Goal: Task Accomplishment & Management: Use online tool/utility

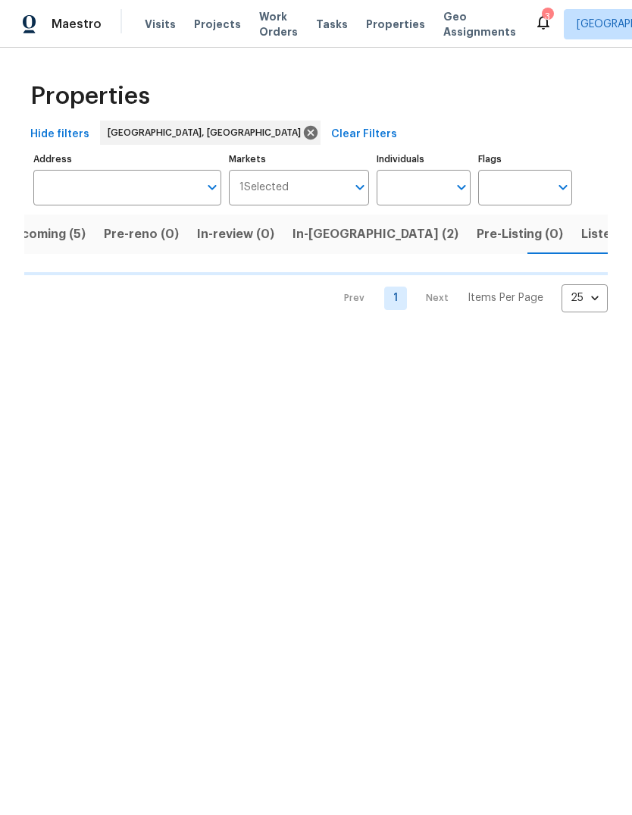
scroll to position [0, 29]
click at [581, 237] on span "Listed (6)" at bounding box center [610, 234] width 58 height 21
click at [76, 246] on button "Upcoming (5)" at bounding box center [44, 234] width 99 height 39
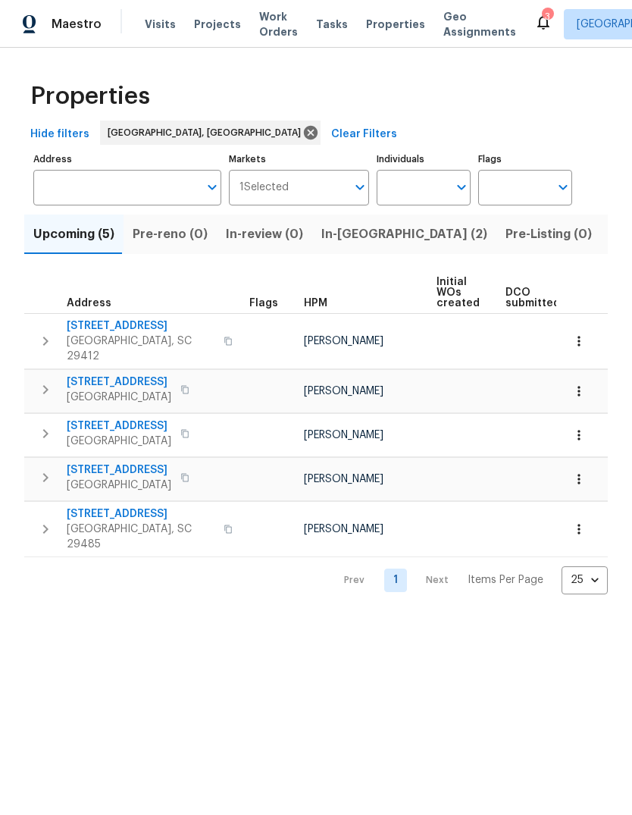
click at [610, 236] on span "Listed (6)" at bounding box center [639, 234] width 58 height 21
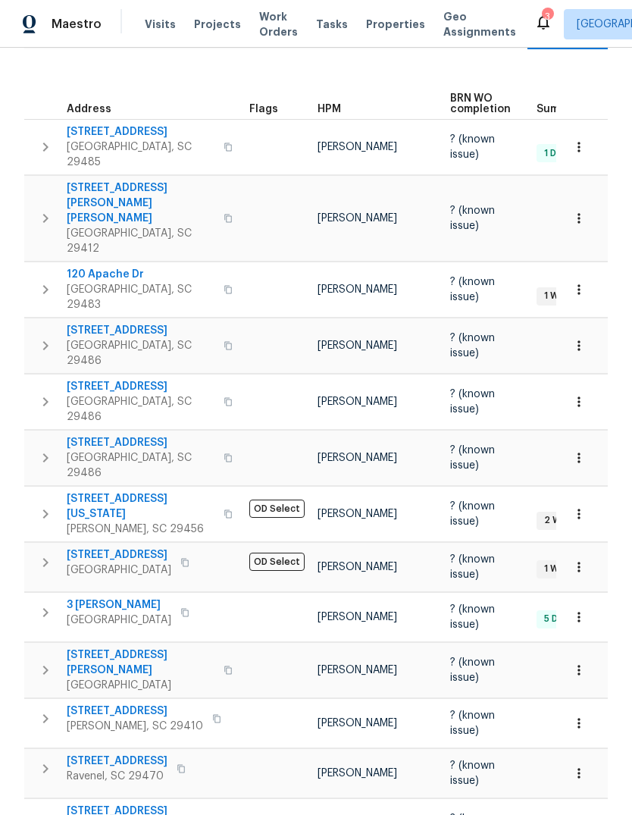
scroll to position [204, 0]
click at [137, 380] on span "[STREET_ADDRESS]" at bounding box center [141, 387] width 148 height 15
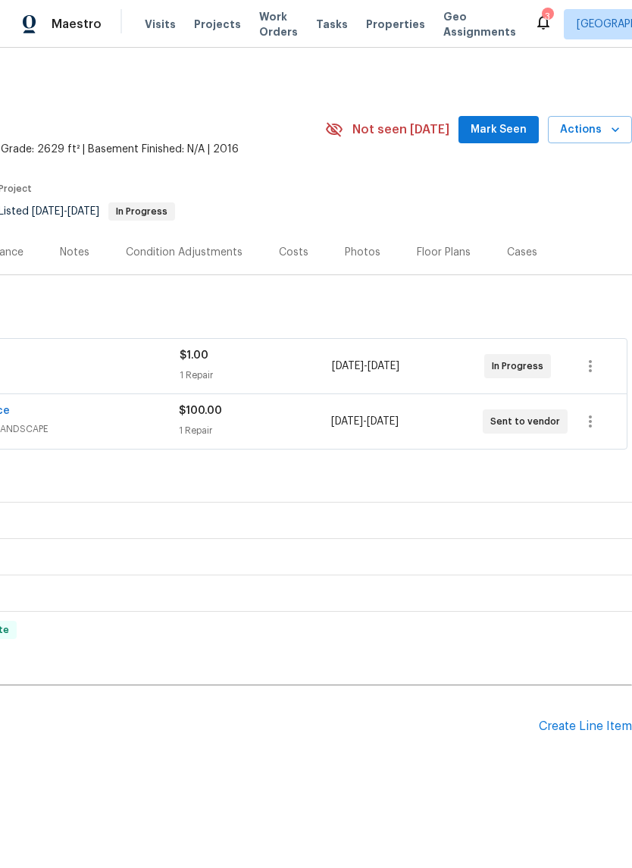
scroll to position [0, 224]
click at [494, 128] on span "Mark Seen" at bounding box center [499, 130] width 56 height 19
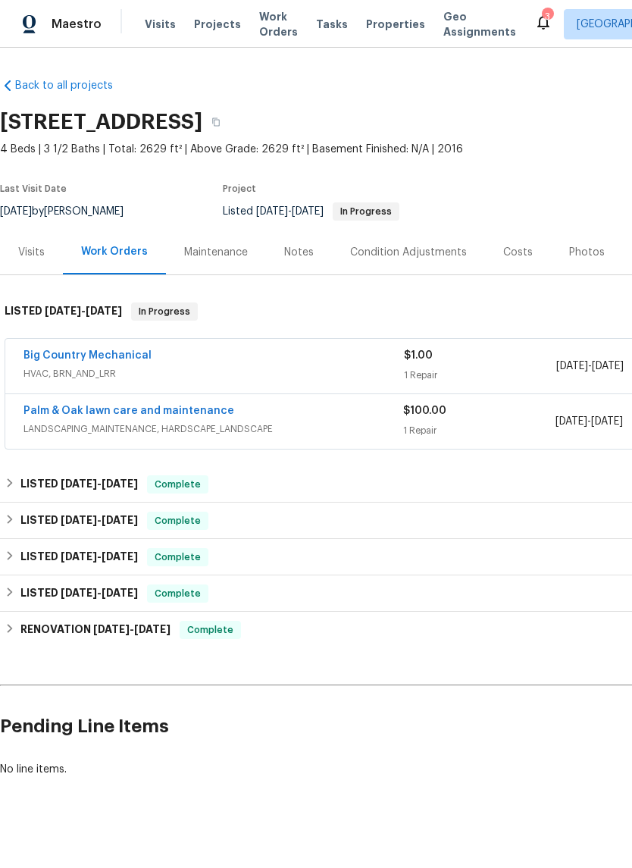
scroll to position [0, -1]
click at [141, 350] on link "Big Country Mechanical" at bounding box center [88, 355] width 128 height 11
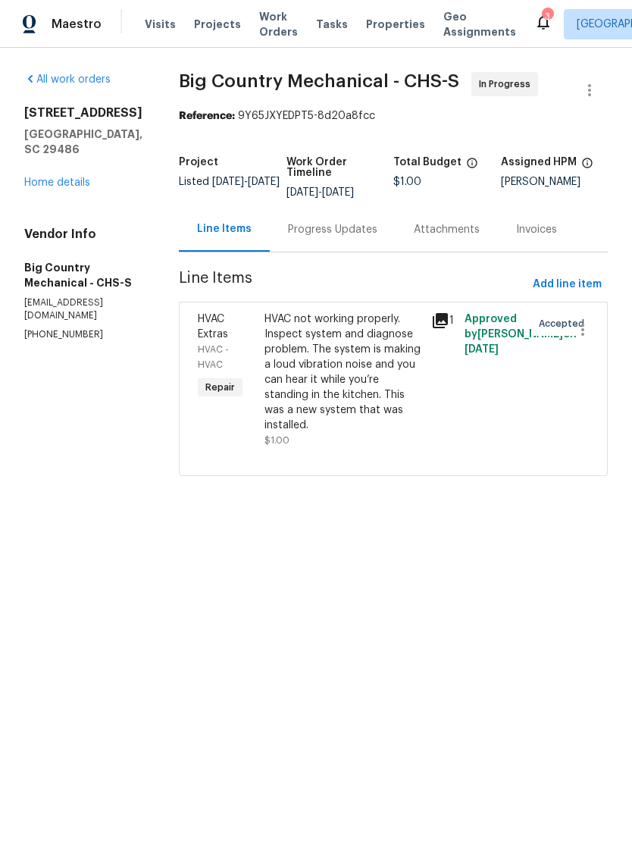
click at [345, 230] on div "Progress Updates" at bounding box center [332, 229] width 89 height 15
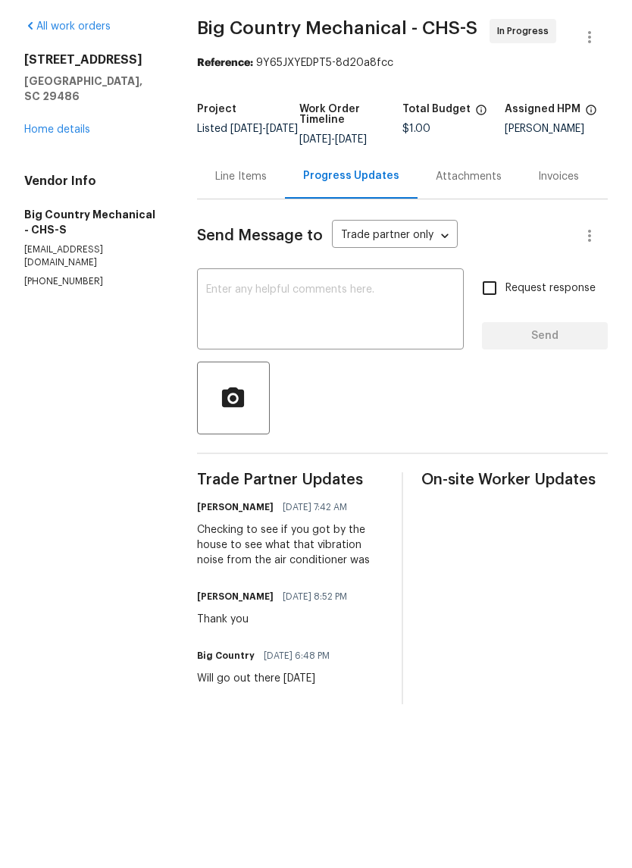
click at [390, 337] on textarea at bounding box center [330, 363] width 249 height 53
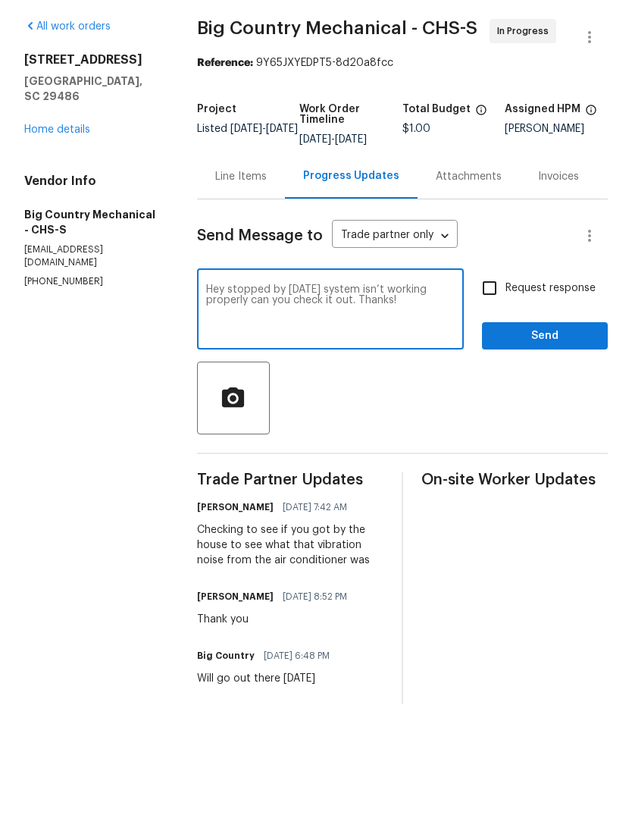
type textarea "Hey stopped by today system isn’t working properly can you check it out. Thanks!"
click at [494, 325] on input "Request response" at bounding box center [490, 341] width 32 height 32
checkbox input "true"
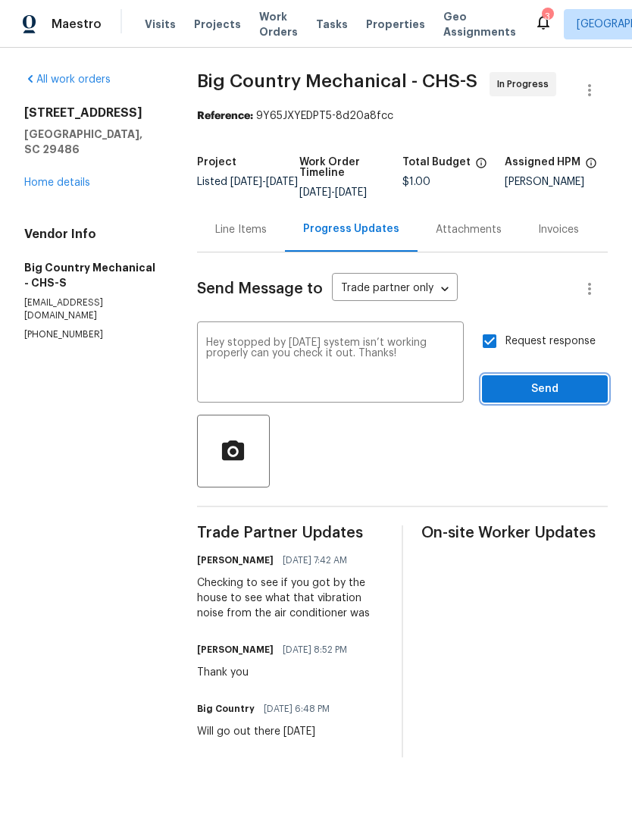
click at [544, 393] on span "Send" at bounding box center [545, 389] width 102 height 19
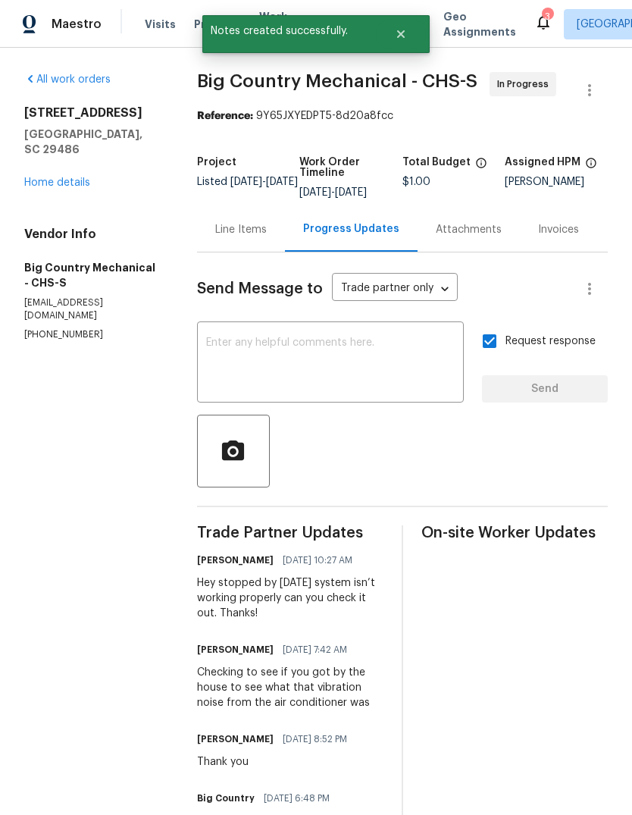
click at [54, 177] on link "Home details" at bounding box center [57, 182] width 66 height 11
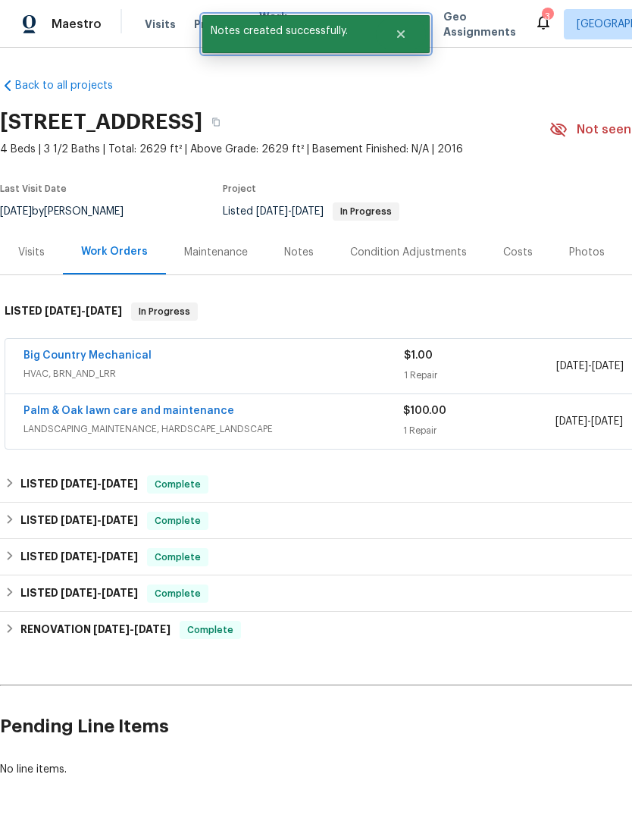
click at [405, 42] on button "Close" at bounding box center [401, 34] width 50 height 30
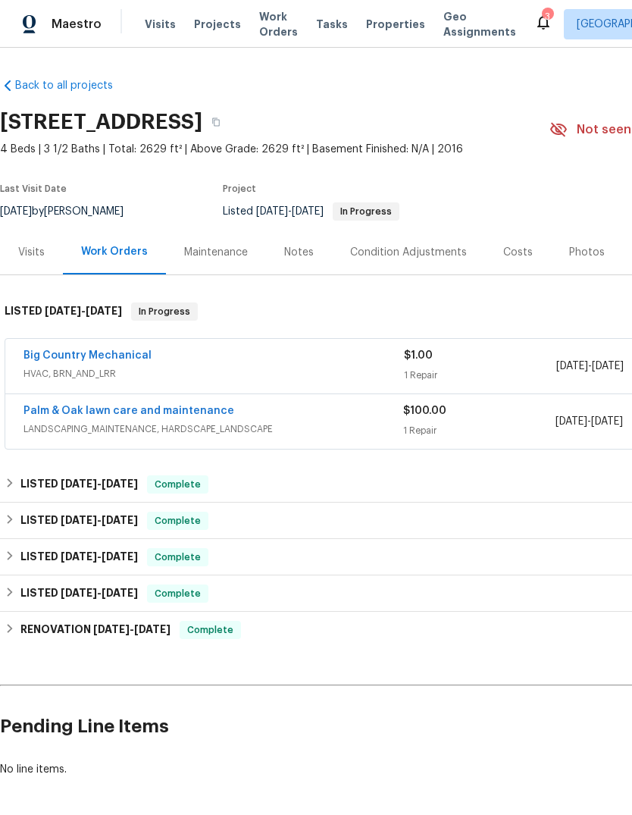
click at [379, 30] on span "Properties" at bounding box center [395, 24] width 59 height 15
